Goal: Information Seeking & Learning: Learn about a topic

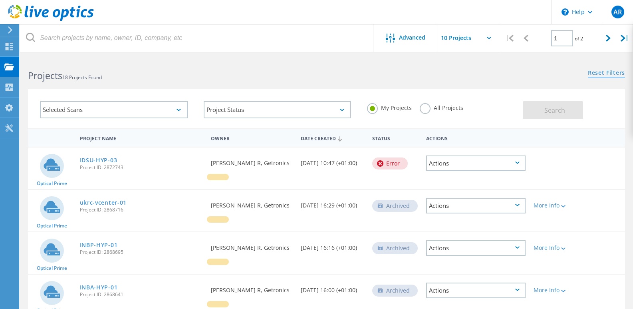
click at [615, 72] on link "Reset Filters" at bounding box center [606, 73] width 37 height 7
click at [511, 163] on div "Actions" at bounding box center [475, 163] width 99 height 16
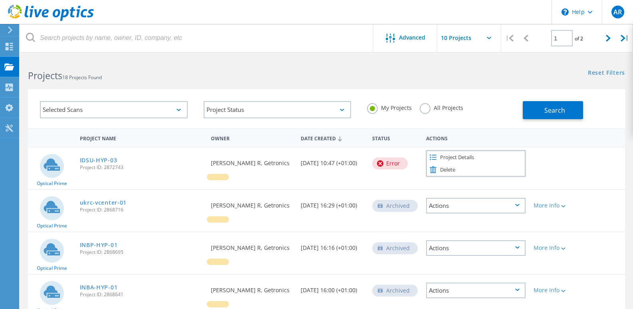
click at [597, 153] on div "Optical Prime IDSU-HYP-03 Project ID: 2872743 Requested By Anjalidevi R, Getron…" at bounding box center [326, 168] width 597 height 42
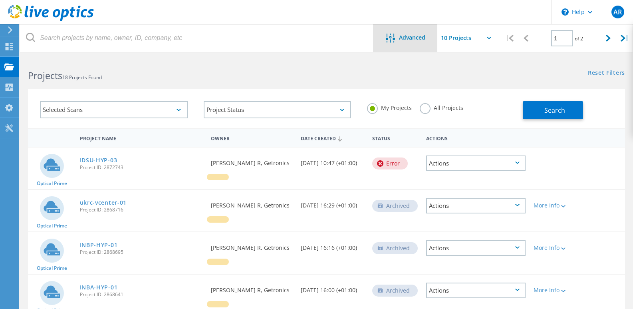
click at [388, 39] on icon at bounding box center [390, 38] width 9 height 9
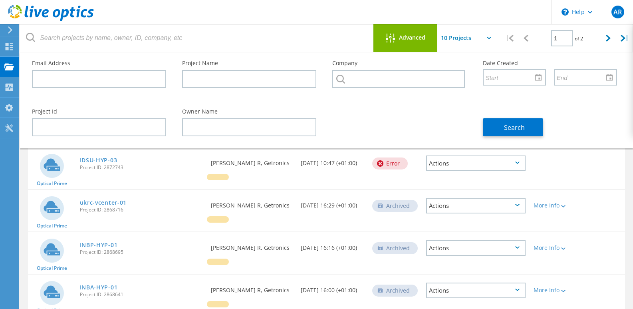
click at [392, 39] on icon at bounding box center [390, 38] width 9 height 9
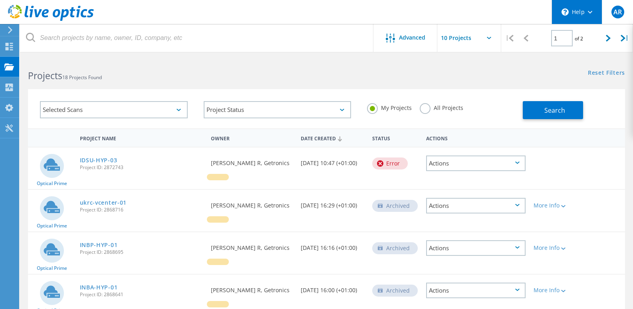
click at [590, 10] on div "\n Help" at bounding box center [577, 12] width 50 height 24
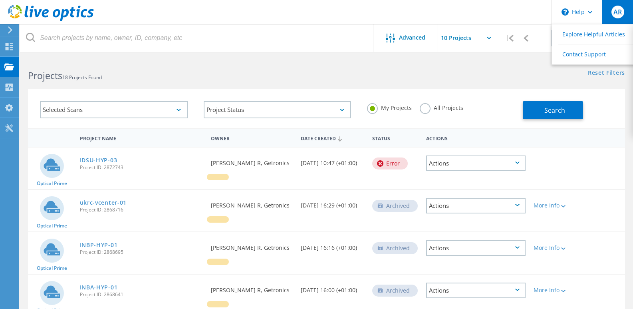
click at [620, 10] on span "AR" at bounding box center [618, 12] width 8 height 6
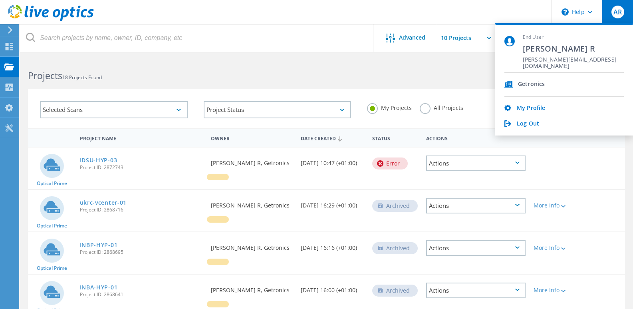
click at [595, 158] on div "Optical Prime IDSU-HYP-03 Project ID: 2872743 Requested By Anjalidevi R, Getron…" at bounding box center [326, 168] width 597 height 42
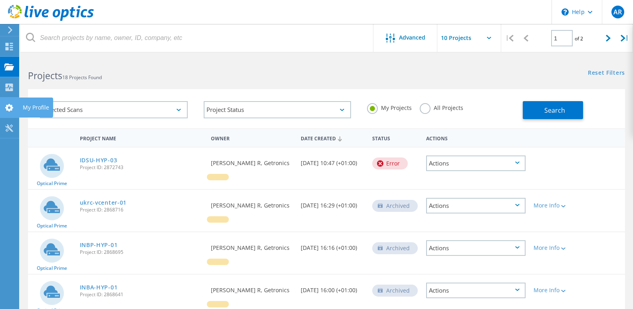
click at [11, 109] on use at bounding box center [9, 108] width 8 height 8
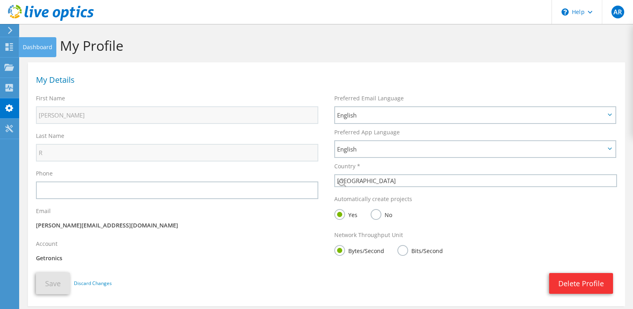
select select "101"
click at [7, 49] on use at bounding box center [10, 47] width 8 height 8
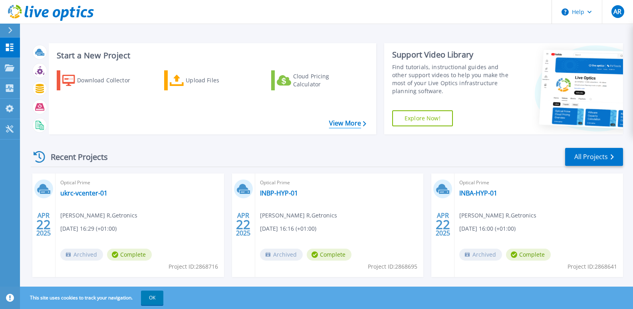
click at [355, 121] on link "View More" at bounding box center [347, 123] width 37 height 8
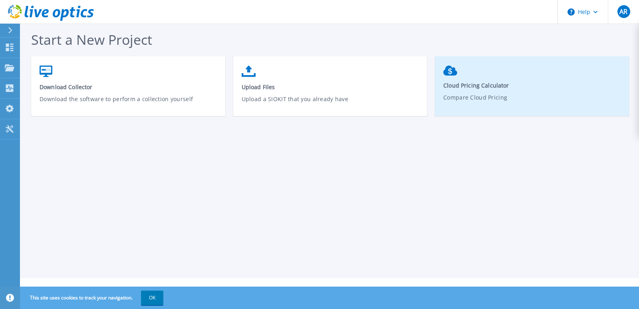
click at [479, 77] on link "Cloud Pricing Calculator Compare Cloud Pricing" at bounding box center [532, 90] width 194 height 56
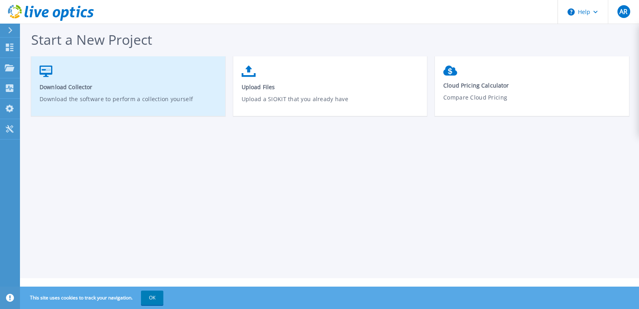
click at [147, 75] on link "Download Collector Download the software to perform a collection yourself" at bounding box center [128, 90] width 194 height 57
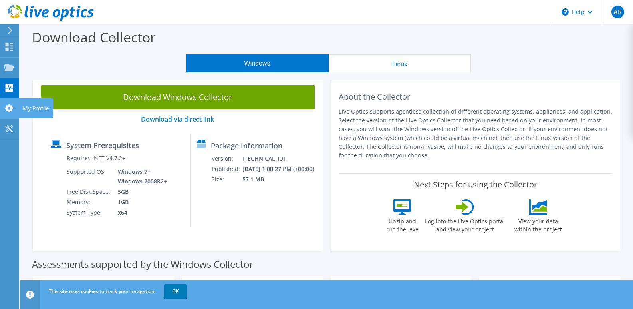
click at [11, 107] on use at bounding box center [9, 108] width 8 height 8
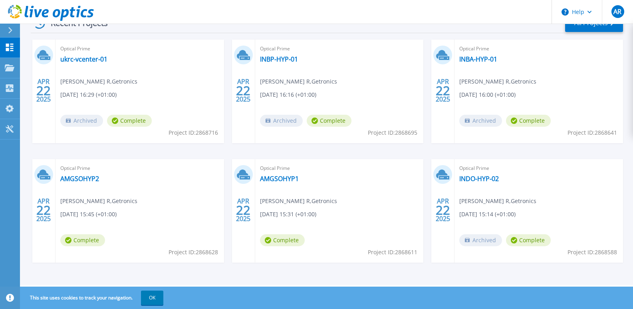
scroll to position [94, 0]
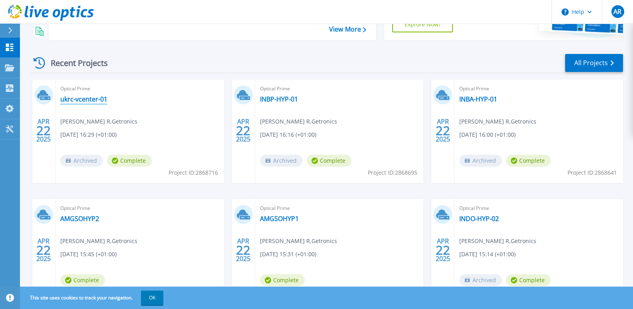
click at [93, 101] on link "ukrc-vcenter-01" at bounding box center [83, 99] width 47 height 8
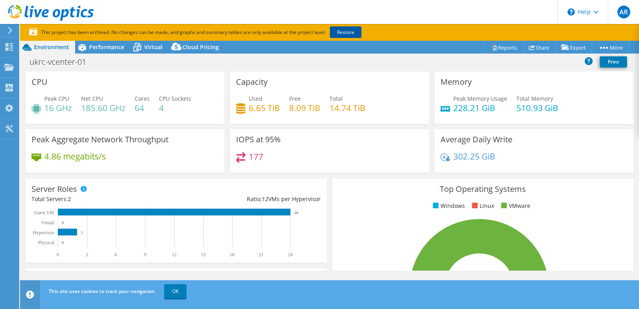
click at [346, 32] on link "Restore" at bounding box center [346, 32] width 32 height 12
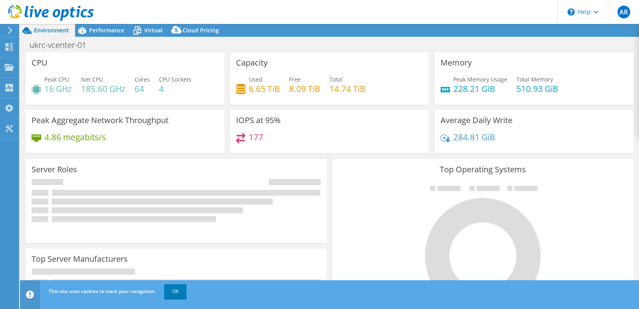
select select "USD"
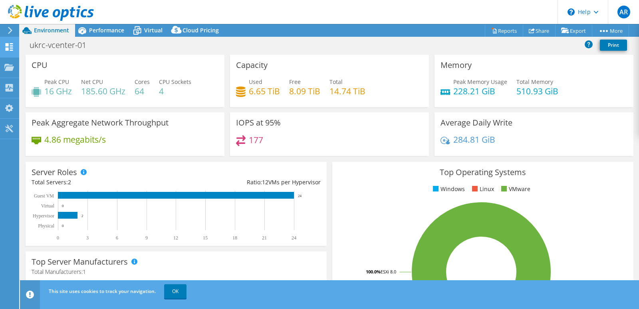
click at [12, 48] on use at bounding box center [10, 47] width 8 height 8
click at [22, 51] on div "Dashboard" at bounding box center [38, 47] width 38 height 20
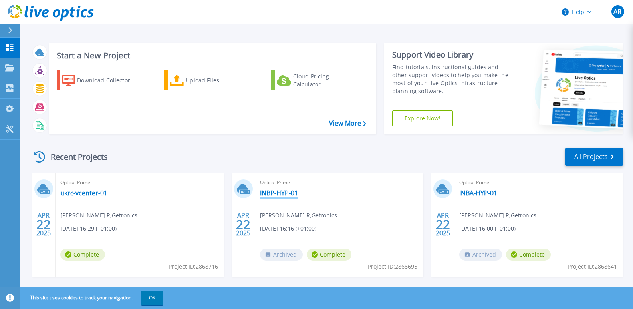
click at [288, 193] on link "INBP-HYP-01" at bounding box center [279, 193] width 38 height 8
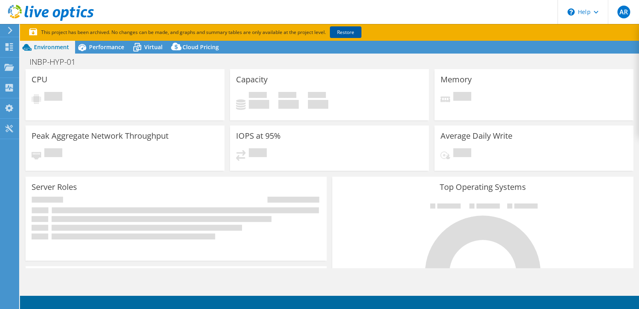
select select "USD"
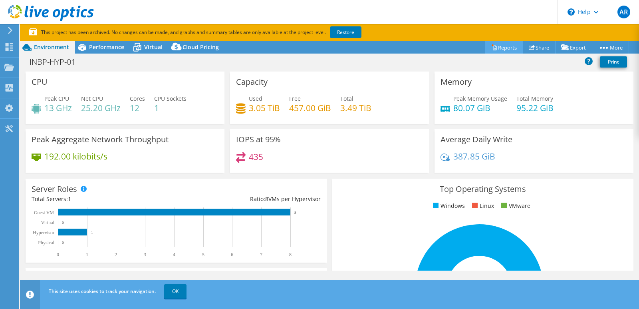
click at [493, 49] on icon at bounding box center [495, 48] width 4 height 5
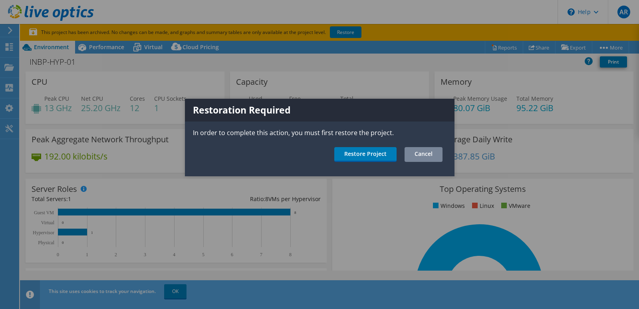
click at [419, 153] on link "Cancel" at bounding box center [424, 154] width 38 height 15
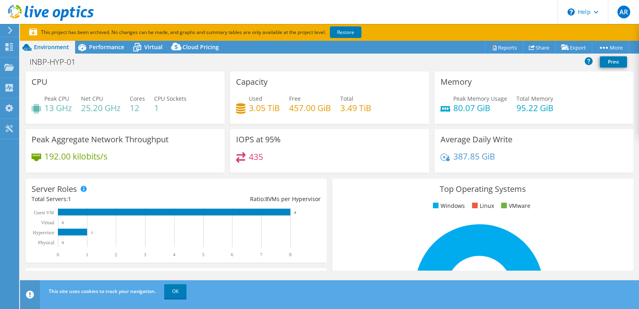
scroll to position [80, 0]
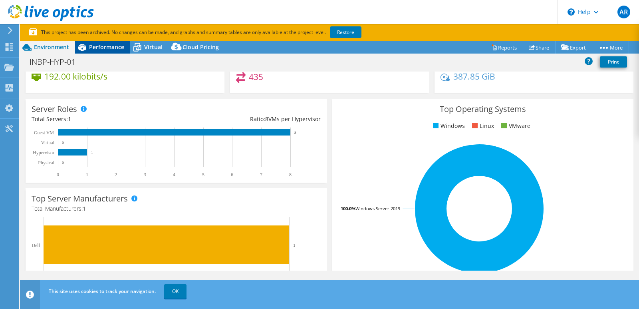
click at [113, 49] on span "Performance" at bounding box center [106, 47] width 35 height 8
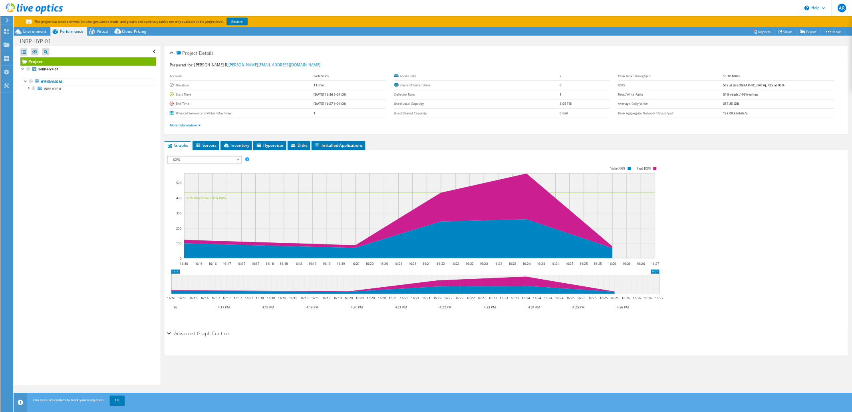
scroll to position [0, 0]
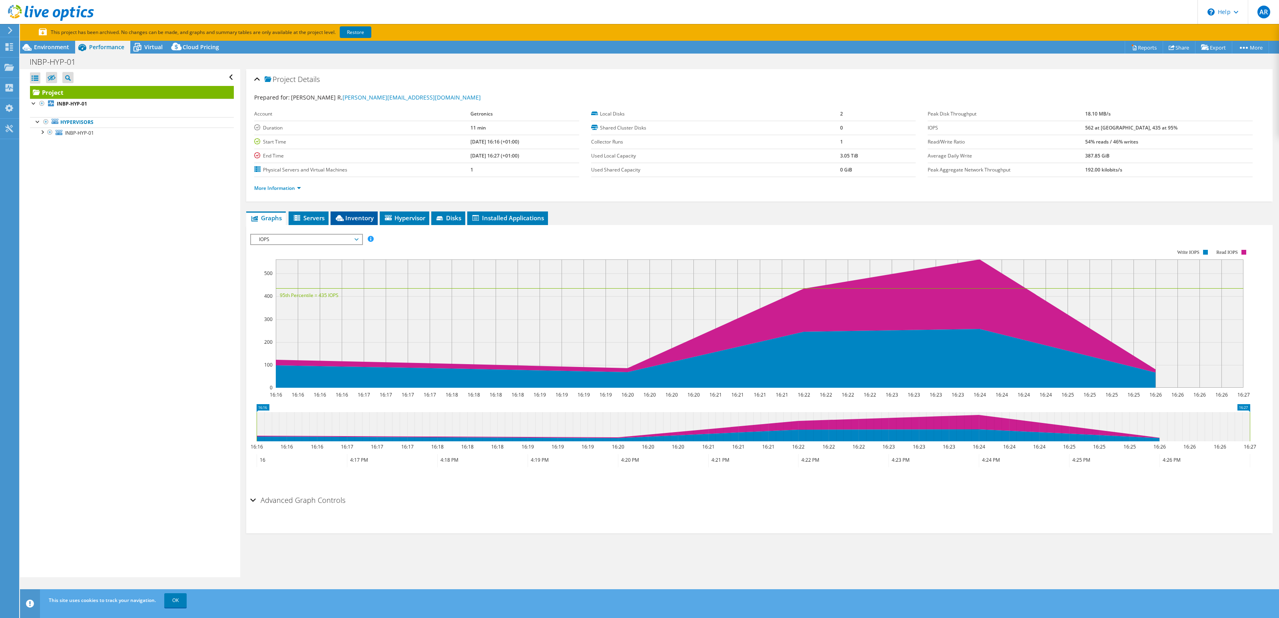
click at [355, 221] on span "Inventory" at bounding box center [353, 218] width 39 height 8
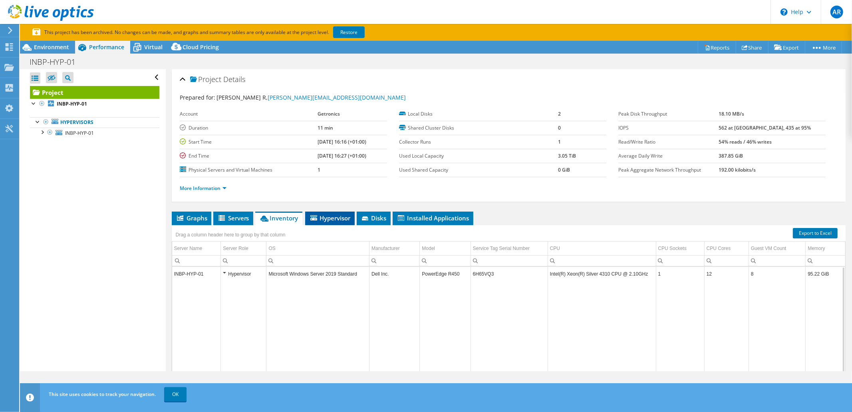
click at [328, 217] on span "Hypervisor" at bounding box center [330, 218] width 42 height 8
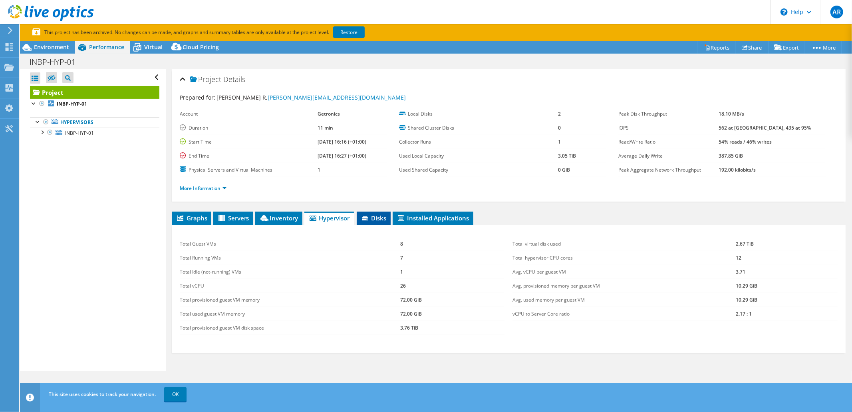
click at [379, 216] on span "Disks" at bounding box center [374, 218] width 26 height 8
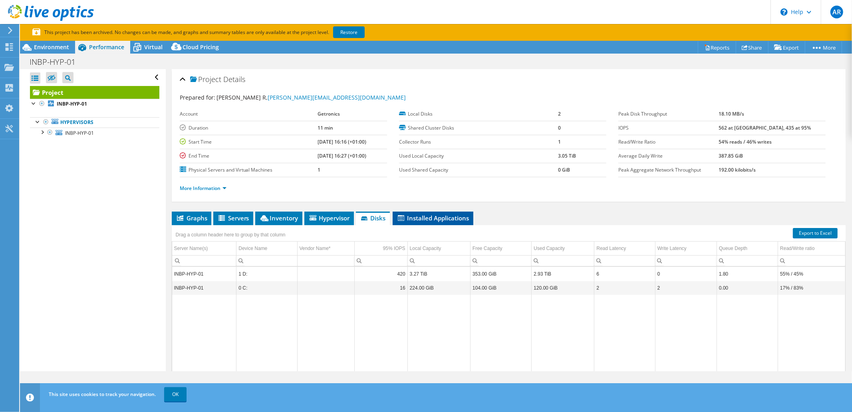
click at [428, 223] on li "Installed Applications" at bounding box center [433, 218] width 81 height 14
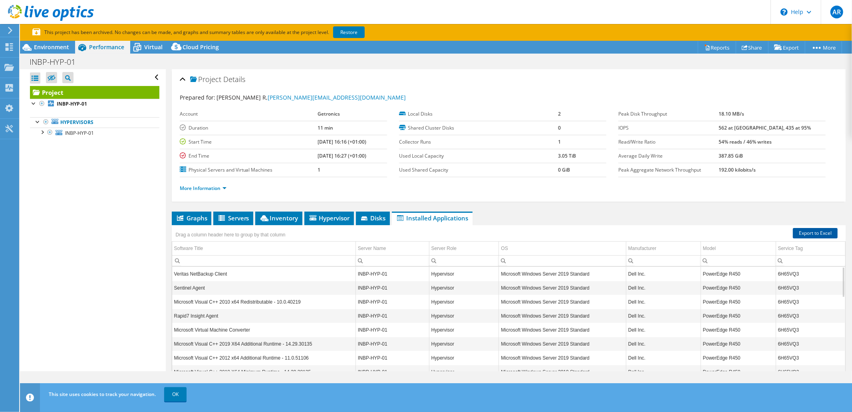
click at [639, 233] on link "Export to Excel" at bounding box center [815, 233] width 45 height 10
click at [639, 45] on link "Reports" at bounding box center [717, 47] width 38 height 12
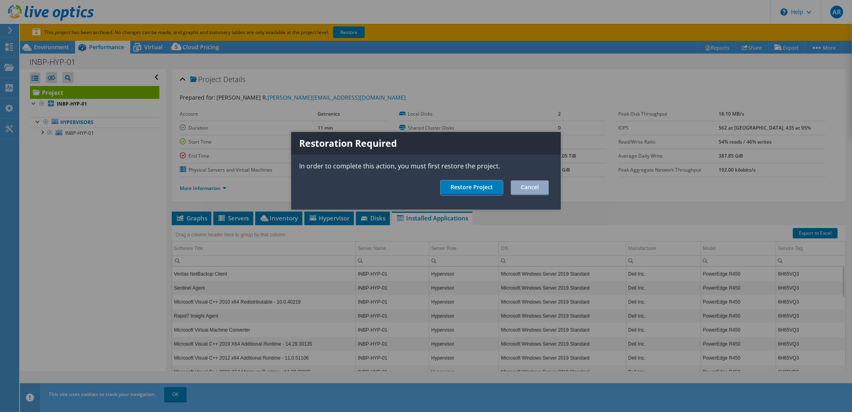
click at [479, 189] on link "Restore Project" at bounding box center [472, 187] width 62 height 15
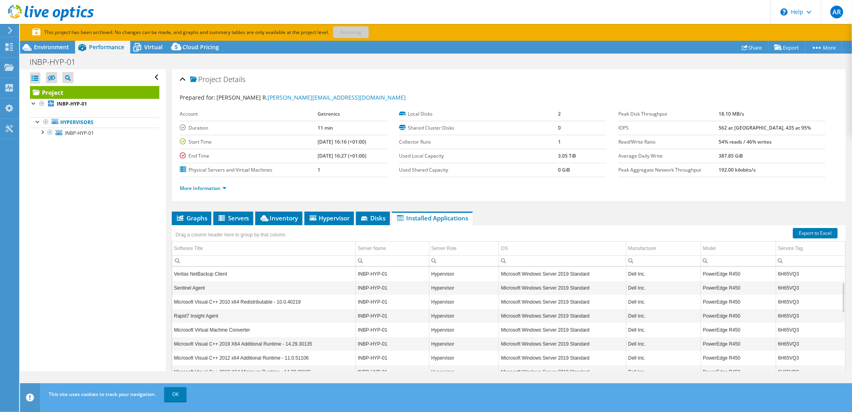
scroll to position [53, 0]
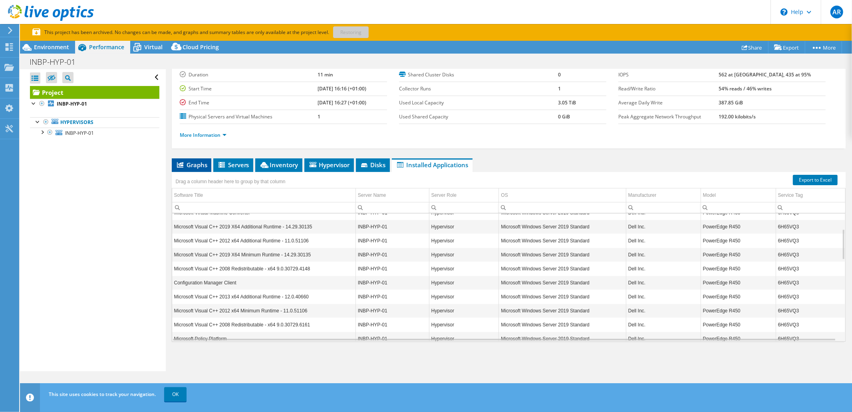
click at [186, 165] on span "Graphs" at bounding box center [192, 165] width 32 height 8
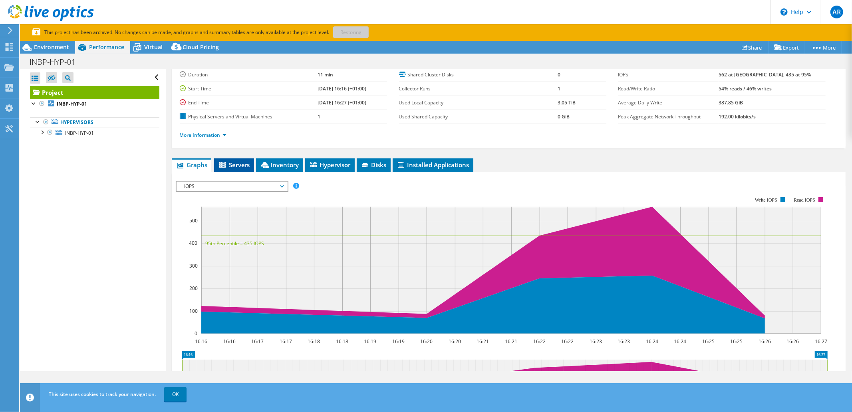
click at [239, 168] on span "Servers" at bounding box center [234, 165] width 32 height 8
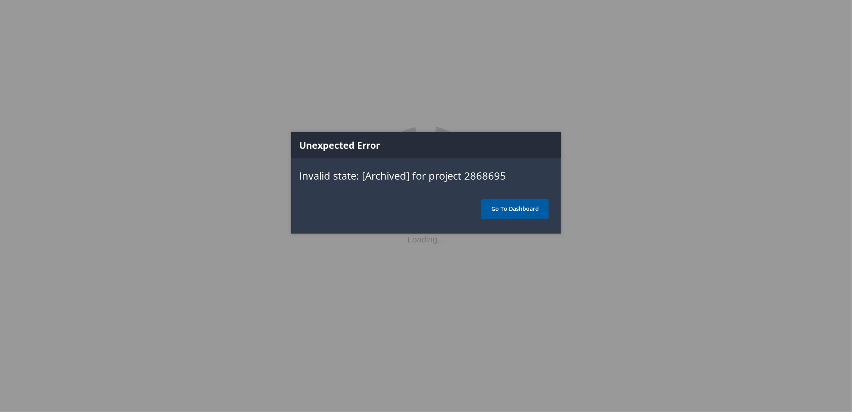
click at [517, 211] on link "Go To Dashboard" at bounding box center [515, 209] width 68 height 20
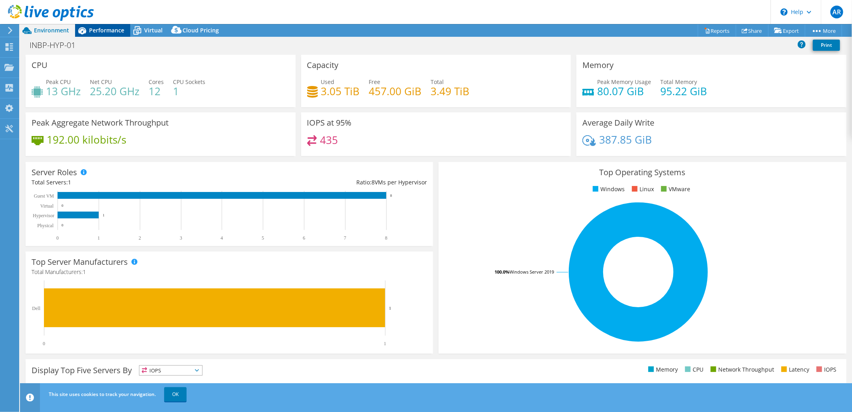
click at [103, 26] on div "Performance" at bounding box center [102, 30] width 55 height 13
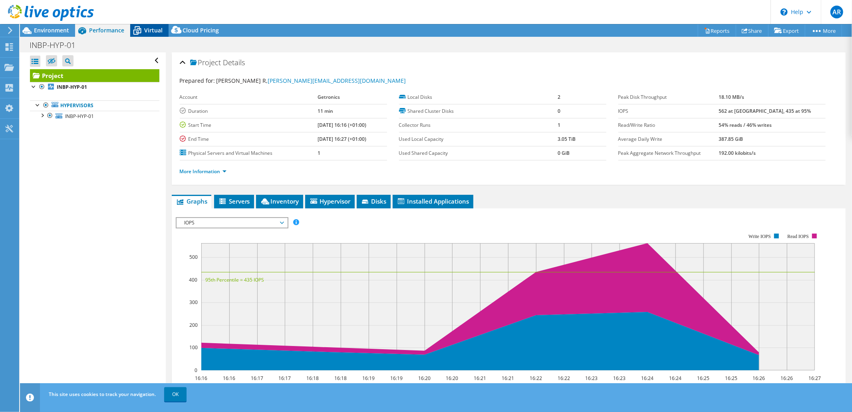
click at [151, 29] on span "Virtual" at bounding box center [153, 30] width 18 height 8
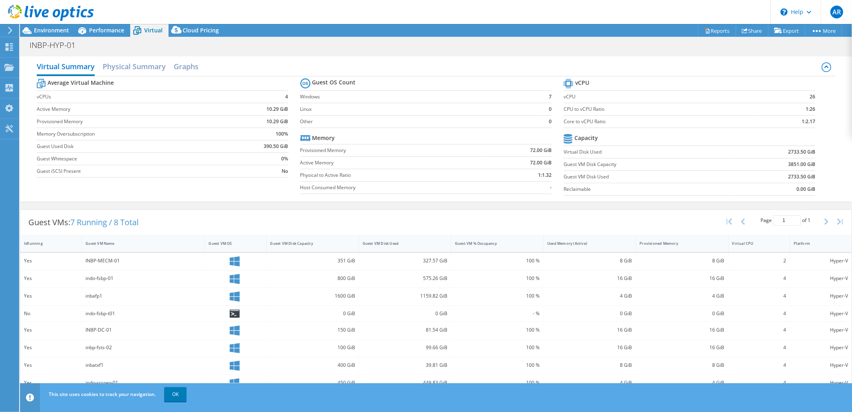
scroll to position [1, 0]
click at [129, 70] on h2 "Physical Summary" at bounding box center [134, 67] width 63 height 18
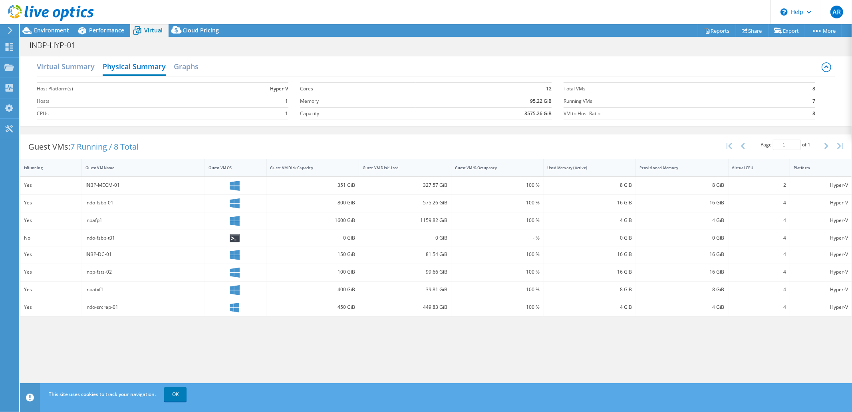
click at [201, 72] on div "Virtual Summary Physical Summary Graphs" at bounding box center [436, 67] width 799 height 18
click at [193, 68] on h2 "Graphs" at bounding box center [186, 67] width 25 height 18
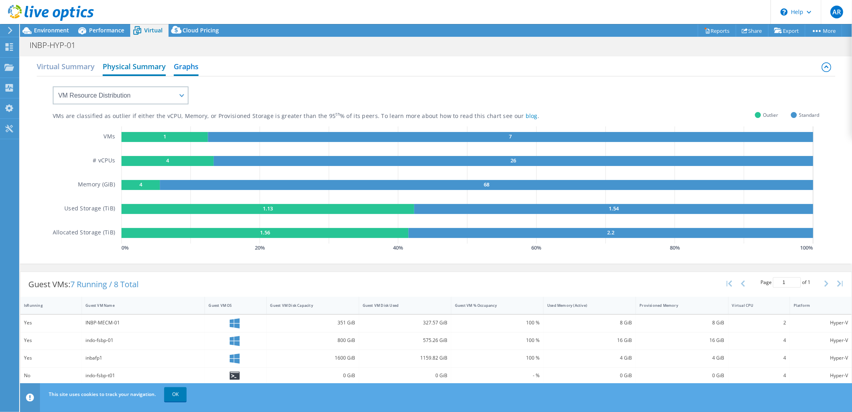
click at [132, 68] on h2 "Physical Summary" at bounding box center [134, 67] width 63 height 18
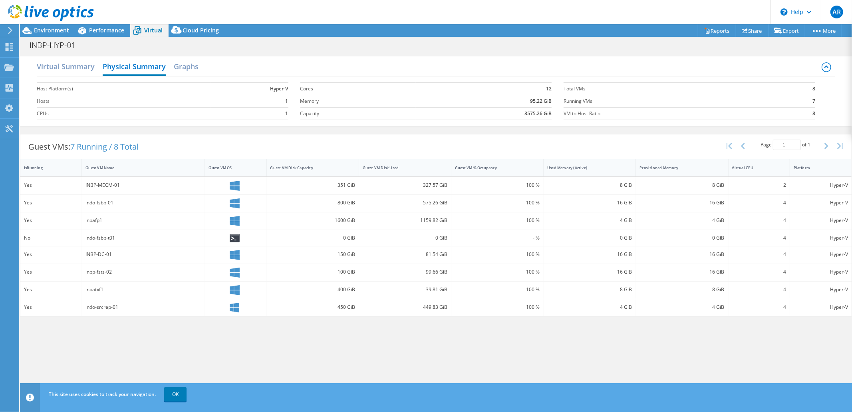
click at [67, 77] on div "Host Platform(s) Hyper-V Hosts 1 CPUs 1 Cores 12 Memory 95.22 GiB Capacity 3575…" at bounding box center [436, 100] width 799 height 48
click at [67, 71] on h2 "Virtual Summary" at bounding box center [66, 67] width 58 height 18
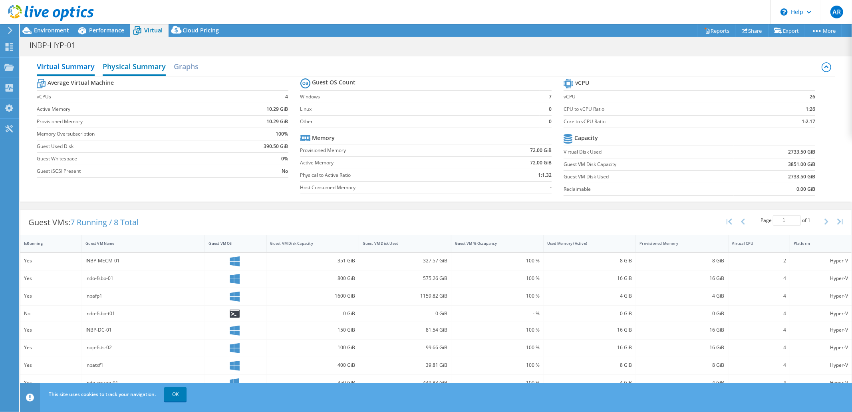
click at [137, 63] on h2 "Physical Summary" at bounding box center [134, 67] width 63 height 18
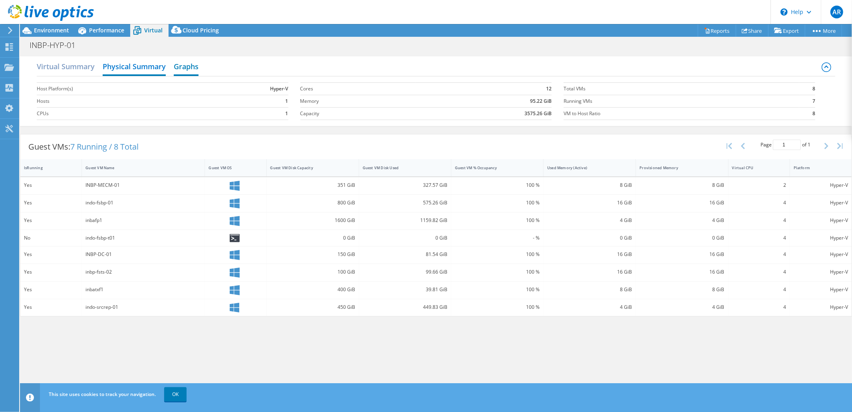
click at [197, 68] on h2 "Graphs" at bounding box center [186, 67] width 25 height 18
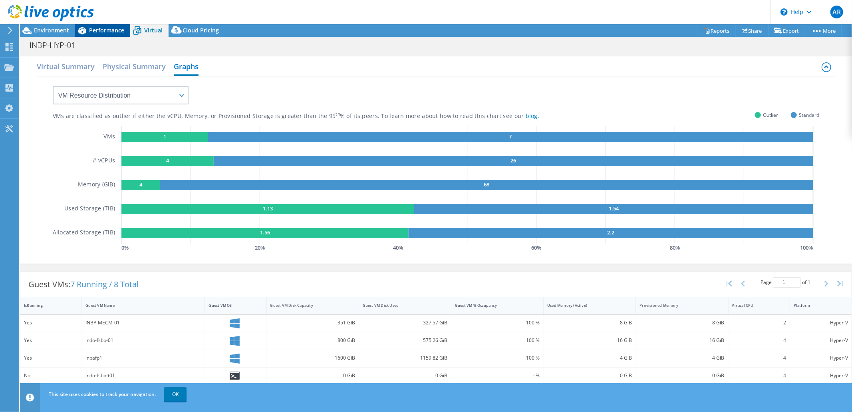
click at [101, 26] on span "Performance" at bounding box center [106, 30] width 35 height 8
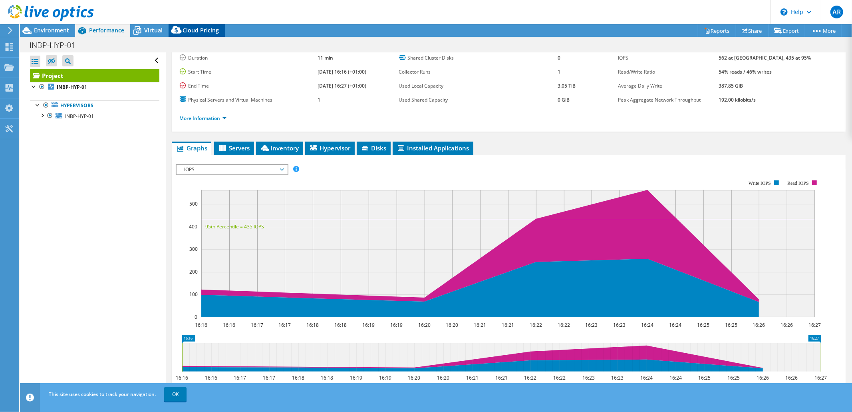
click at [190, 31] on span "Cloud Pricing" at bounding box center [201, 30] width 36 height 8
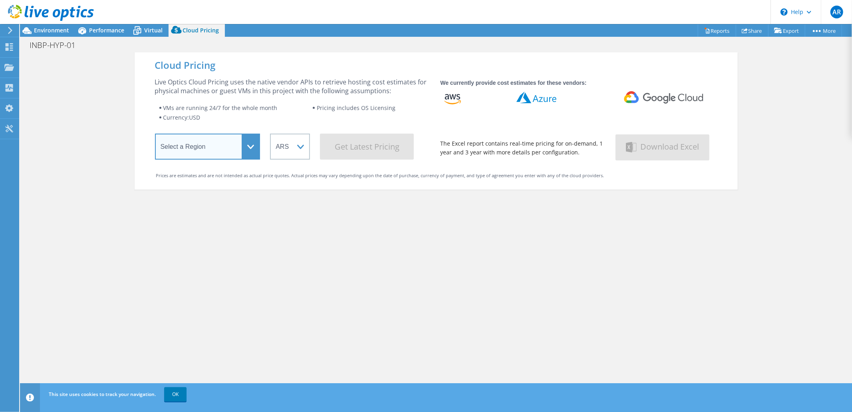
click at [244, 152] on select "Select a Region [GEOGRAPHIC_DATA] ([GEOGRAPHIC_DATA]) [GEOGRAPHIC_DATA] ([GEOGR…" at bounding box center [207, 146] width 105 height 26
click at [152, 29] on span "Virtual" at bounding box center [153, 30] width 18 height 8
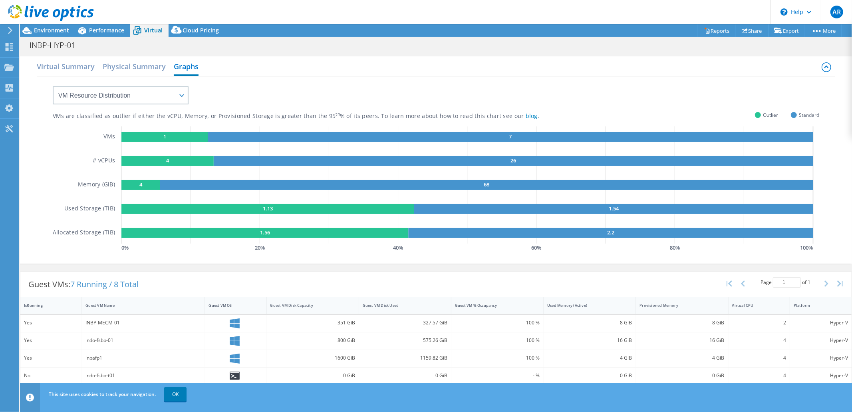
click at [143, 30] on icon at bounding box center [137, 31] width 14 height 14
click at [117, 29] on span "Performance" at bounding box center [106, 30] width 35 height 8
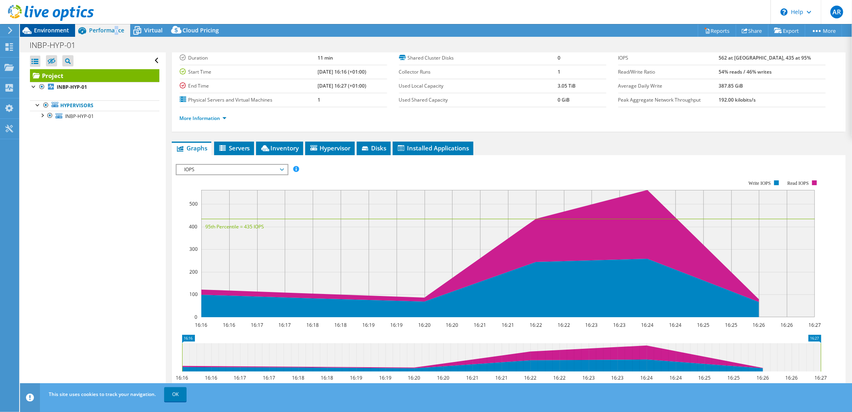
click at [56, 32] on span "Environment" at bounding box center [51, 30] width 35 height 8
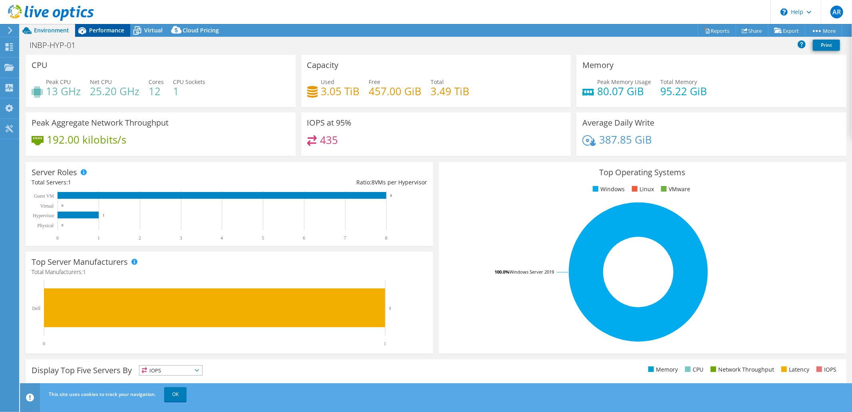
click at [98, 32] on span "Performance" at bounding box center [106, 30] width 35 height 8
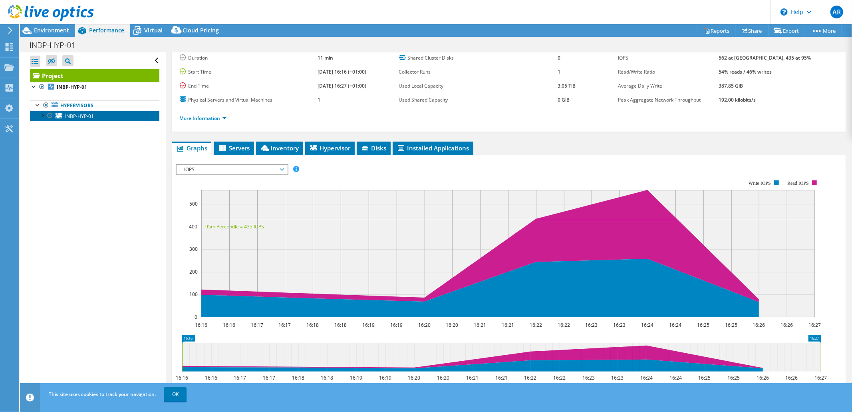
click at [86, 115] on span "INBP-HYP-01" at bounding box center [79, 116] width 29 height 7
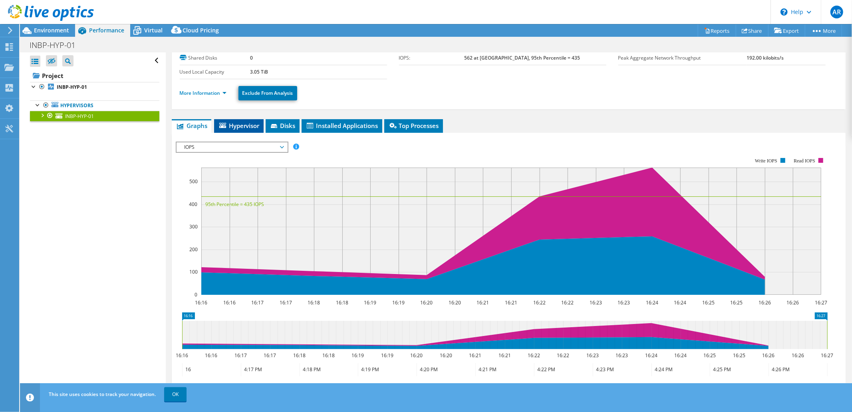
click at [230, 129] on span "Hypervisor" at bounding box center [239, 125] width 42 height 8
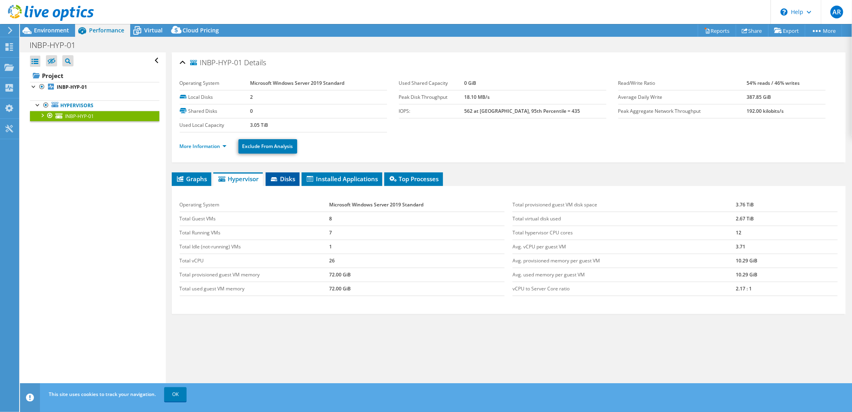
click at [286, 181] on span "Disks" at bounding box center [283, 179] width 26 height 8
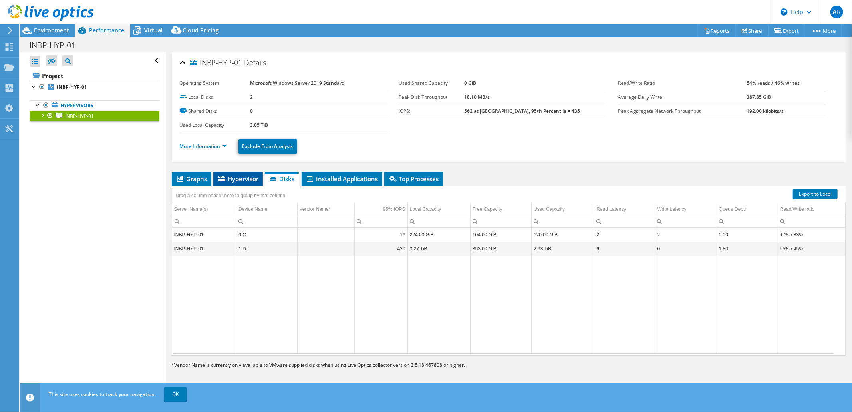
click at [245, 175] on span "Hypervisor" at bounding box center [238, 179] width 42 height 8
